Goal: Find specific page/section: Find specific page/section

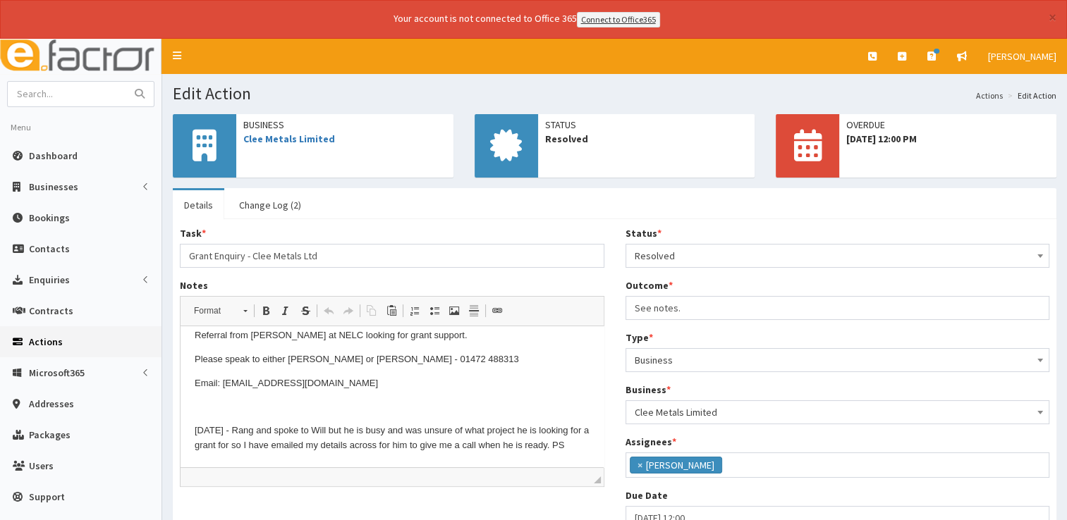
scroll to position [74, 0]
click at [71, 75] on aside "Menu Dashboard Businesses Businesses Sectors" at bounding box center [81, 336] width 162 height 594
click at [69, 103] on input "text" at bounding box center [67, 94] width 118 height 25
type input "motor"
click at [126, 82] on button "submit" at bounding box center [140, 94] width 28 height 25
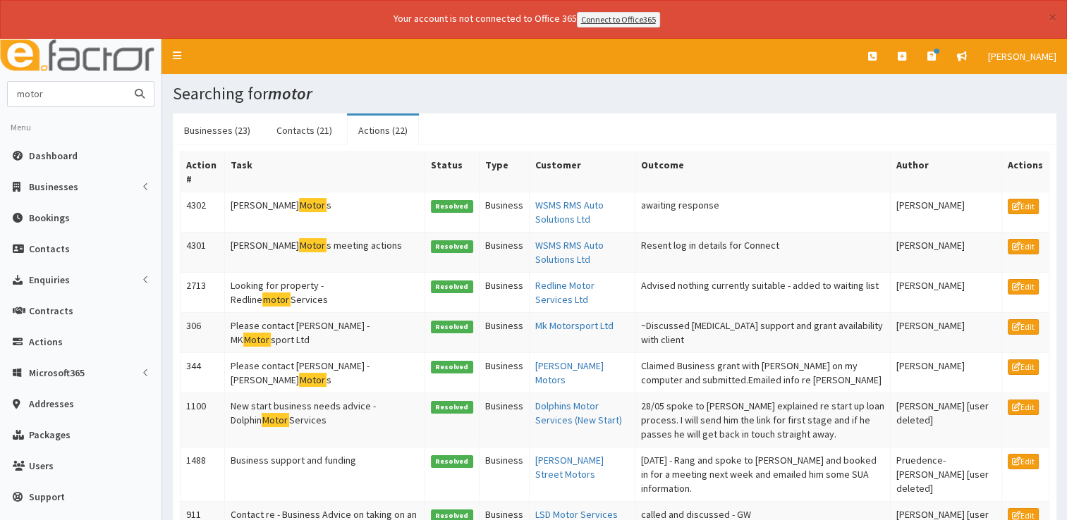
drag, startPoint x: 56, startPoint y: 96, endPoint x: 0, endPoint y: 83, distance: 57.8
type input "mesh"
click at [126, 82] on button "submit" at bounding box center [140, 94] width 28 height 25
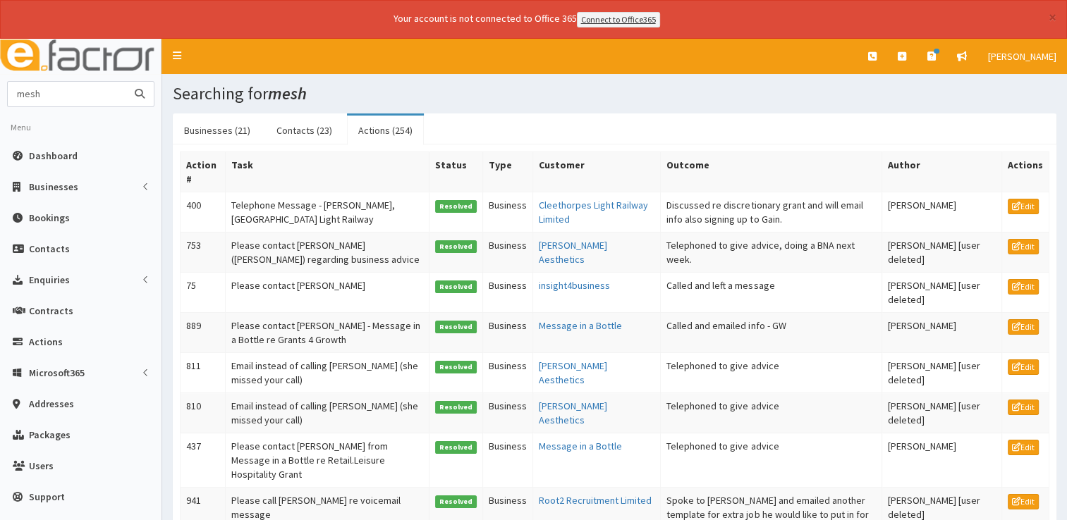
click at [45, 94] on input "mesh" at bounding box center [67, 94] width 118 height 25
type input "moto mesh"
click at [126, 82] on button "submit" at bounding box center [140, 94] width 28 height 25
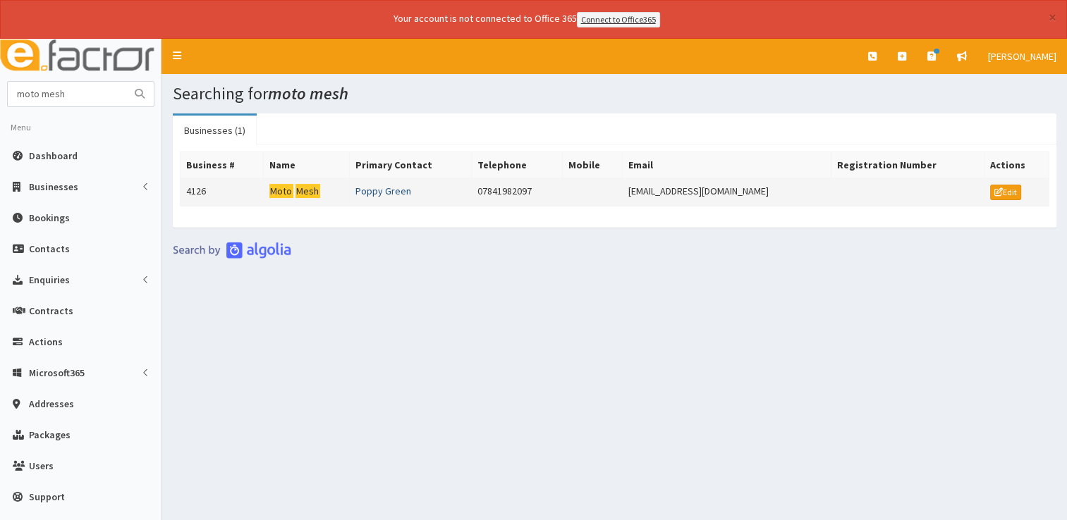
click at [374, 193] on link "Poppy Green" at bounding box center [383, 191] width 56 height 13
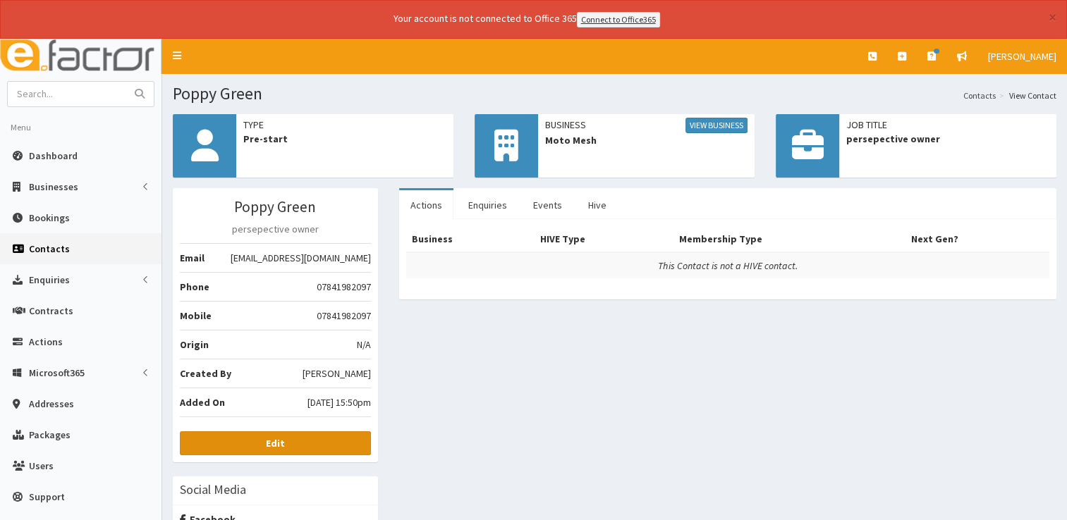
click at [267, 439] on b "Edit" at bounding box center [275, 443] width 19 height 13
click at [702, 130] on link "View Business" at bounding box center [716, 126] width 62 height 16
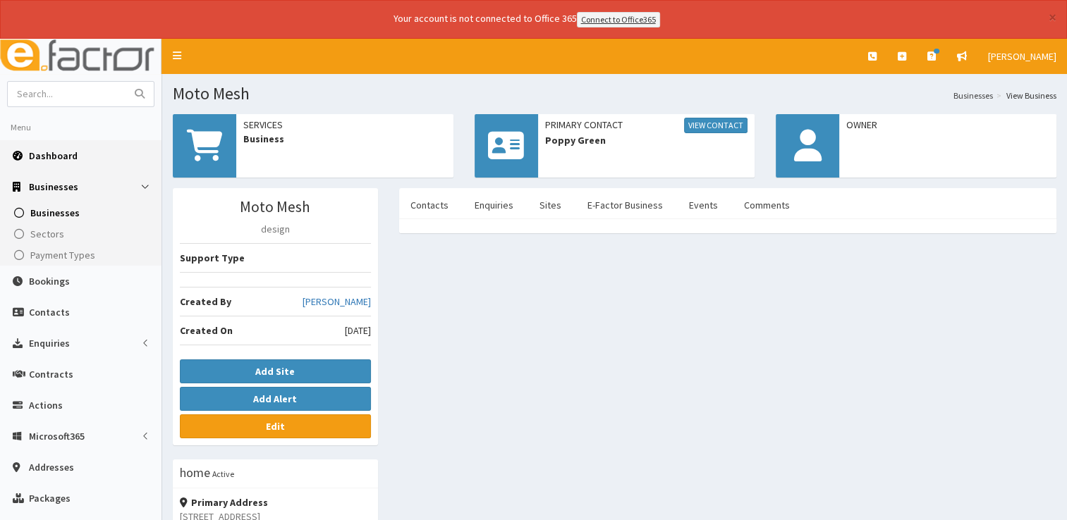
click at [63, 145] on link "Dashboard" at bounding box center [80, 155] width 161 height 31
